Goal: Book appointment/travel/reservation

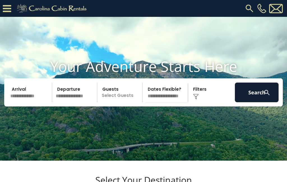
click at [15, 101] on input "text" at bounding box center [30, 92] width 44 height 20
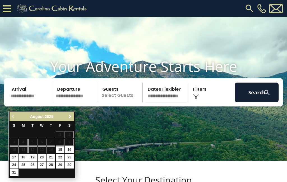
click at [67, 119] on link "Next" at bounding box center [69, 116] width 7 height 7
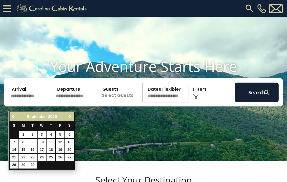
click at [67, 118] on link "Next" at bounding box center [69, 116] width 7 height 7
click at [51, 133] on link "2" at bounding box center [51, 134] width 9 height 7
type input "*******"
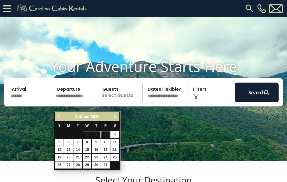
click at [57, 141] on link "5" at bounding box center [59, 141] width 9 height 7
type input "*******"
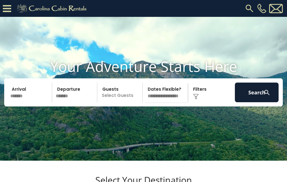
click at [112, 102] on p "Select Guests" at bounding box center [120, 92] width 43 height 20
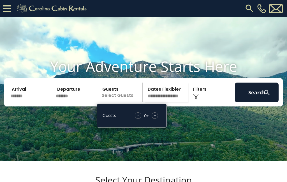
click at [154, 118] on span "+" at bounding box center [155, 115] width 2 height 6
click at [155, 118] on span "+" at bounding box center [155, 115] width 2 height 6
click at [156, 120] on div "Guests - 2 + +" at bounding box center [132, 115] width 70 height 24
click at [155, 118] on span "+" at bounding box center [155, 115] width 2 height 6
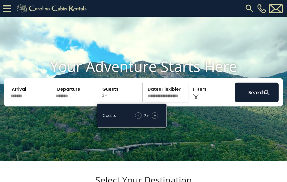
click at [156, 119] on div "+" at bounding box center [155, 115] width 6 height 6
click at [157, 119] on div "+" at bounding box center [155, 115] width 6 height 6
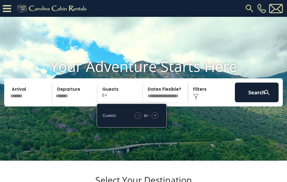
click at [158, 119] on div "+" at bounding box center [155, 115] width 6 height 6
click at [156, 118] on span "+" at bounding box center [155, 115] width 2 height 6
click at [211, 102] on div "Click to Choose" at bounding box center [212, 92] width 44 height 20
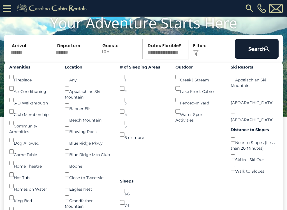
scroll to position [55, 0]
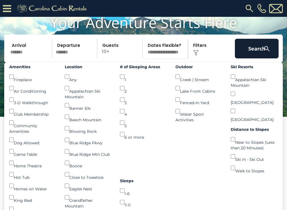
click at [260, 55] on button "Search" at bounding box center [257, 49] width 44 height 20
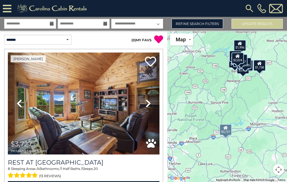
click at [76, 122] on img at bounding box center [84, 103] width 152 height 102
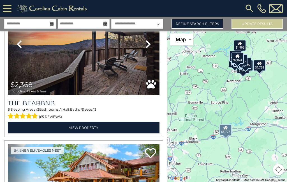
scroll to position [210, 0]
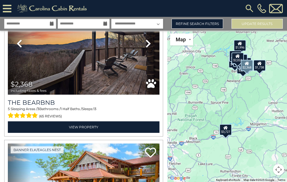
click at [66, 126] on link "View Property" at bounding box center [84, 126] width 152 height 11
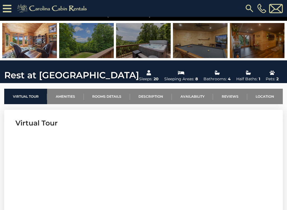
scroll to position [125, 0]
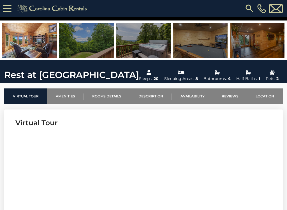
click at [98, 97] on link "Rooms Details" at bounding box center [107, 95] width 46 height 15
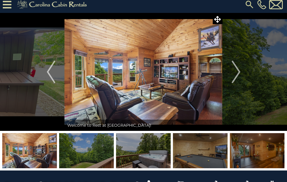
scroll to position [3, 0]
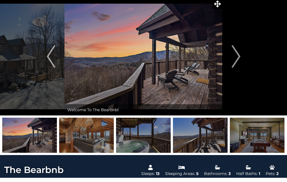
scroll to position [19, 0]
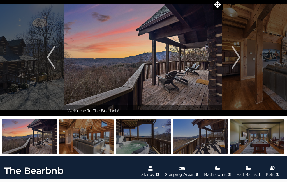
click at [78, 136] on img at bounding box center [86, 135] width 55 height 35
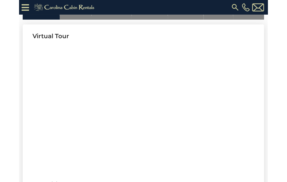
scroll to position [222, 0]
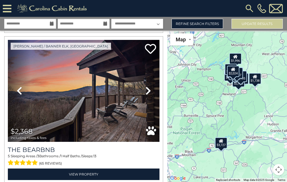
scroll to position [169, 0]
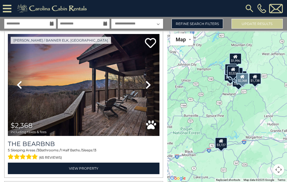
click at [48, 166] on link "View Property" at bounding box center [84, 167] width 152 height 11
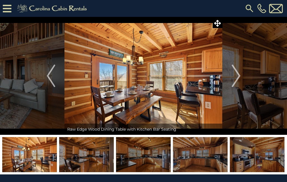
click at [238, 76] on img "Next" at bounding box center [236, 75] width 8 height 22
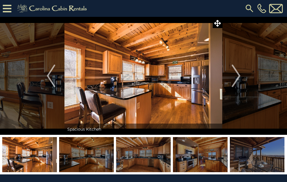
click at [238, 75] on img "Next" at bounding box center [236, 75] width 8 height 22
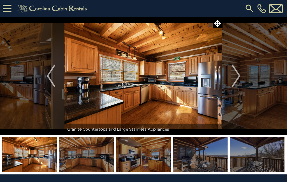
click at [237, 73] on img "Next" at bounding box center [236, 75] width 8 height 22
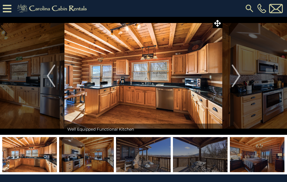
click at [239, 72] on img "Next" at bounding box center [236, 75] width 8 height 22
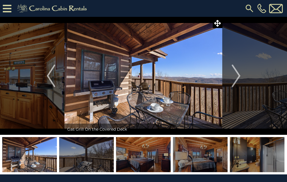
click at [171, 159] on img at bounding box center [143, 154] width 55 height 35
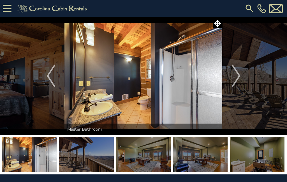
click at [259, 156] on img at bounding box center [257, 154] width 55 height 35
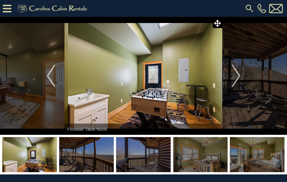
click at [198, 153] on img at bounding box center [200, 154] width 55 height 35
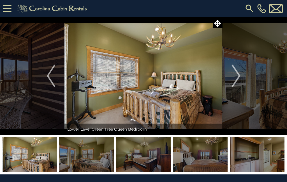
click at [265, 160] on img at bounding box center [257, 154] width 55 height 35
